Goal: Find specific page/section: Find specific page/section

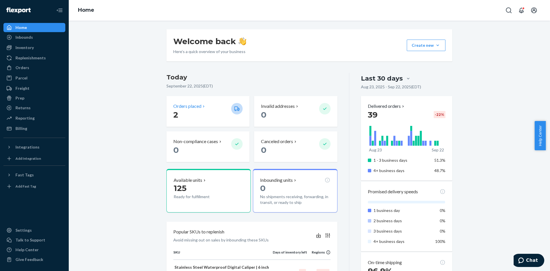
click at [182, 113] on p "2" at bounding box center [199, 115] width 53 height 10
click at [184, 110] on p "2" at bounding box center [199, 115] width 53 height 10
